Goal: Understand process/instructions: Learn how to perform a task or action

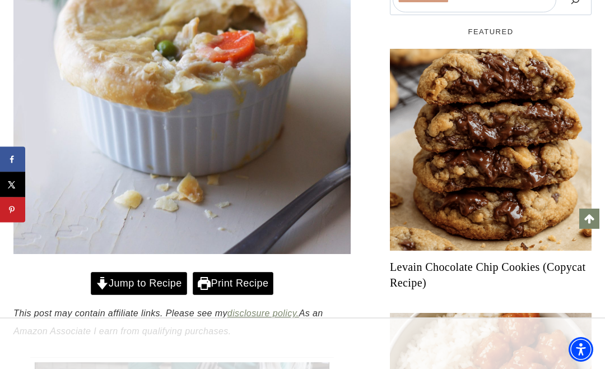
scroll to position [438, 0]
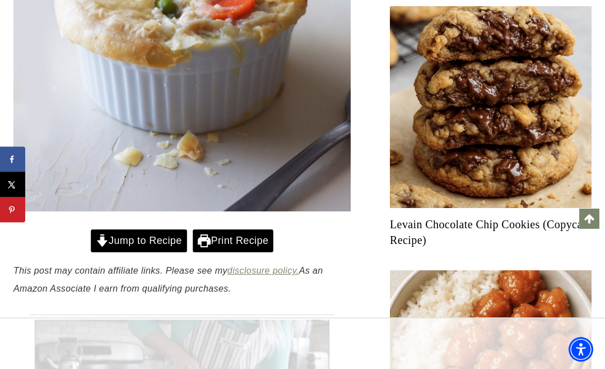
click at [142, 233] on link "Jump to Recipe" at bounding box center [139, 240] width 96 height 23
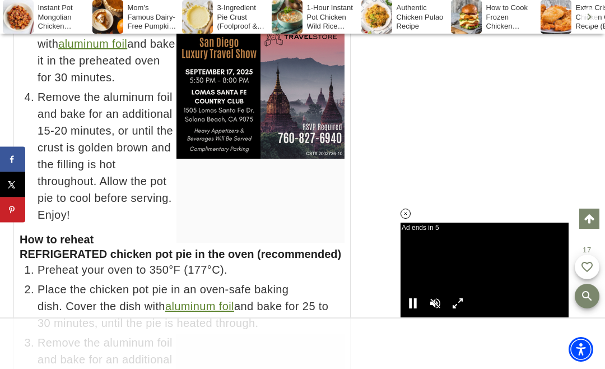
click at [251, 243] on div at bounding box center [261, 130] width 168 height 224
